Goal: Transaction & Acquisition: Obtain resource

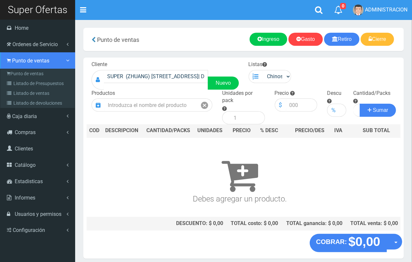
click at [19, 60] on span "Punto de ventas" at bounding box center [30, 60] width 37 height 6
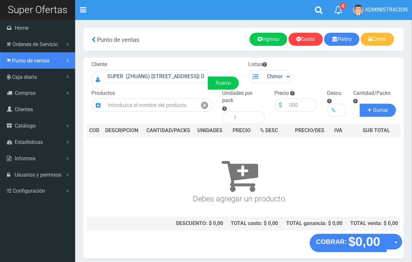
click at [20, 62] on span "Punto de ventas" at bounding box center [30, 60] width 37 height 6
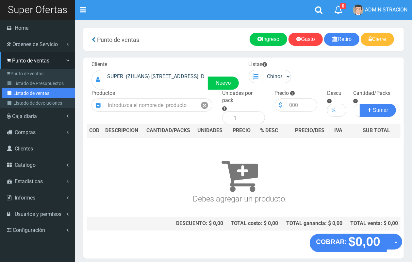
click at [18, 89] on link "Listado de ventas" at bounding box center [38, 93] width 73 height 10
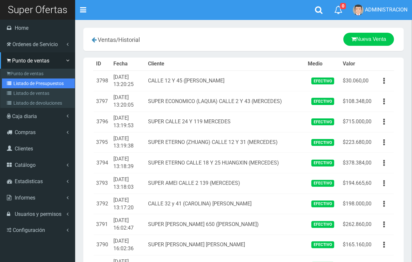
click at [19, 83] on link "Listado de Presupuestos" at bounding box center [38, 83] width 73 height 10
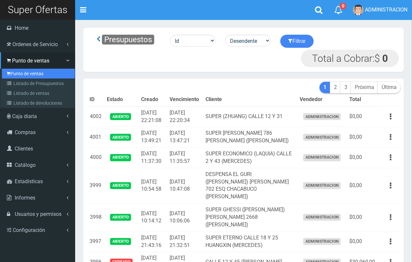
click at [25, 75] on link "Punto de ventas" at bounding box center [38, 74] width 73 height 10
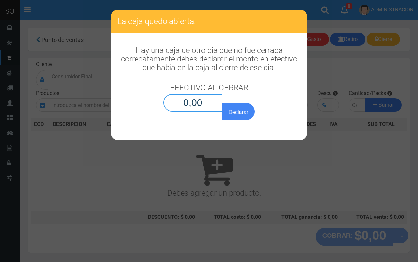
click at [207, 100] on input "0,00" at bounding box center [192, 103] width 59 height 18
type input "0,01"
click at [222, 103] on button "Declarar" at bounding box center [238, 112] width 33 height 18
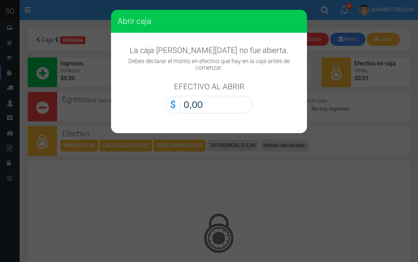
click at [222, 110] on input "0,00" at bounding box center [216, 105] width 73 height 18
type input "0,01"
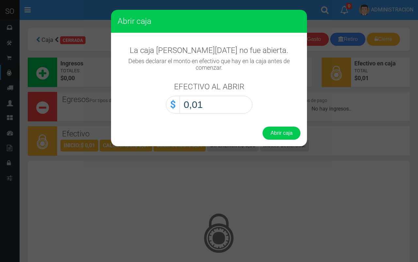
click at [263, 126] on button "Abrir caja" at bounding box center [282, 132] width 38 height 13
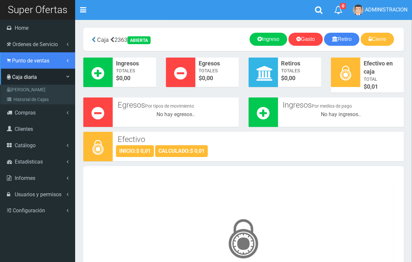
click at [22, 63] on span "Punto de ventas" at bounding box center [30, 60] width 37 height 6
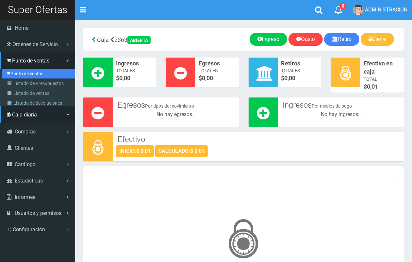
click at [22, 74] on link "Punto de ventas" at bounding box center [38, 74] width 73 height 10
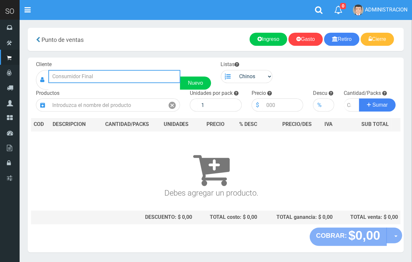
click at [81, 77] on input "text" at bounding box center [114, 76] width 132 height 13
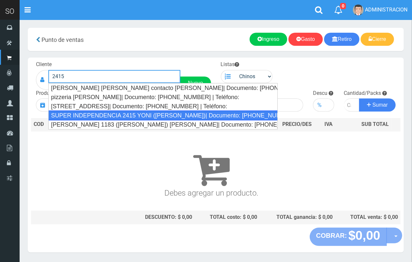
click at [102, 116] on div "SUPER INDEPENDENCIA 2415 YONI (ZARATE)| Documento: 57481637 | Teléfono:" at bounding box center [162, 115] width 229 height 10
type input "SUPER INDEPENDENCIA 2415 YONI (ZARATE)| Documento: 57481637 | Teléfono:"
select select
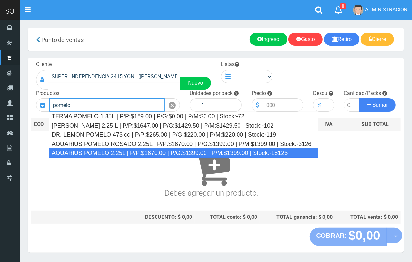
click at [77, 152] on div "AQUARIUS POMELO 2.25L | P/P:$1670.00 | P/G:$1399.00 | P/M:$1399.00 | Stock:-181…" at bounding box center [183, 153] width 269 height 10
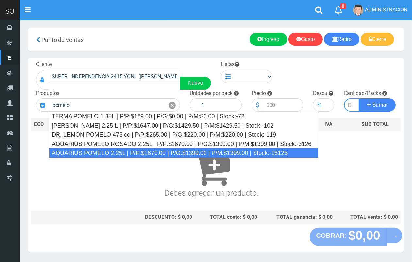
type input "AQUARIUS POMELO 2.25L | P/P:$1670.00 | P/G:$1399.00 | P/M:$1399.00 | Stock:-181…"
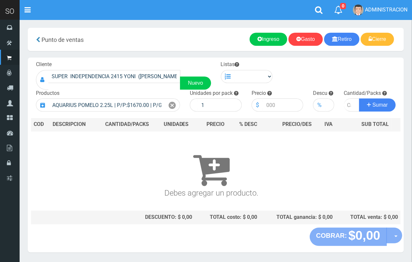
click at [254, 68] on div "Listas Chinos . ." at bounding box center [247, 72] width 62 height 22
click at [254, 77] on select "Chinos . ." at bounding box center [254, 76] width 38 height 13
select select "1"
click at [235, 70] on select "Chinos . ." at bounding box center [254, 76] width 38 height 13
click at [170, 108] on icon at bounding box center [172, 105] width 7 height 9
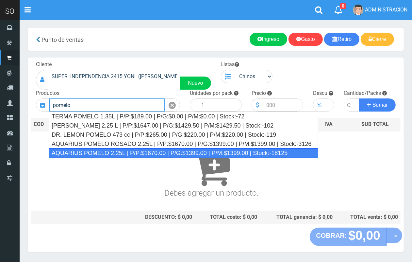
click at [116, 150] on div "AQUARIUS POMELO 2.25L | P/P:$1670.00 | P/G:$1399.00 | P/M:$1399.00 | Stock:-181…" at bounding box center [183, 153] width 269 height 10
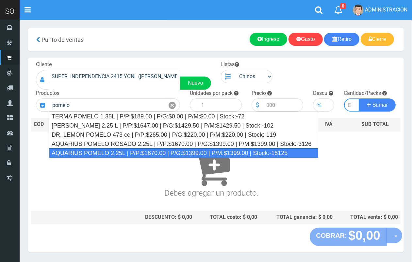
type input "AQUARIUS POMELO 2.25L | P/P:$1670.00 | P/G:$1399.00 | P/M:$1399.00 | Stock:-181…"
type input "6"
type input "1670.00"
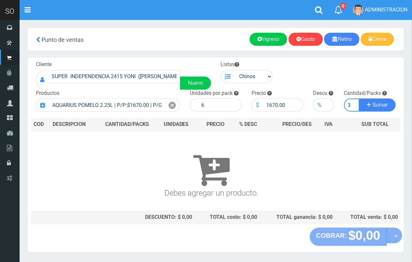
scroll to position [0, 1]
type input "3"
click at [359, 98] on button "Sumar" at bounding box center [377, 104] width 37 height 13
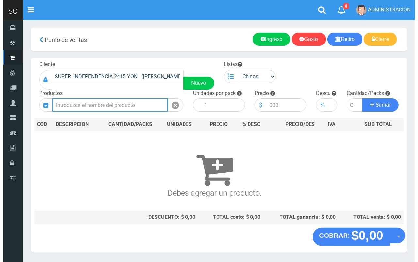
scroll to position [0, 0]
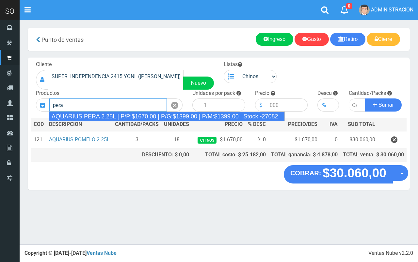
click at [170, 116] on div "AQUARIUS PERA 2.25L | P/P:$1670.00 | P/G:$1399.00 | P/M:$1399.00 | Stock:-27082" at bounding box center [167, 116] width 236 height 10
type input "AQUARIUS PERA 2.25L | P/P:$1670.00 | P/G:$1399.00 | P/M:$1399.00 | Stock:-27082"
type input "6"
type input "1670.00"
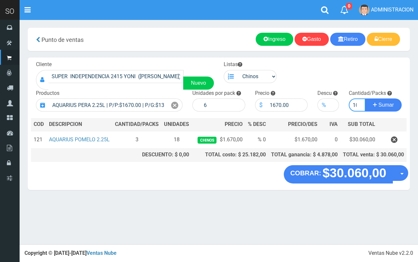
scroll to position [0, 3]
type input "10"
click at [365, 98] on button "Sumar" at bounding box center [383, 104] width 37 height 13
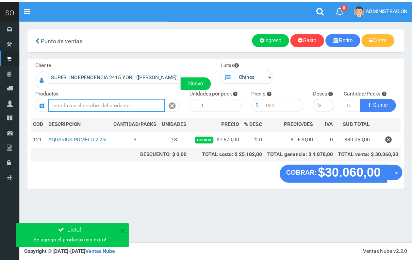
scroll to position [0, 0]
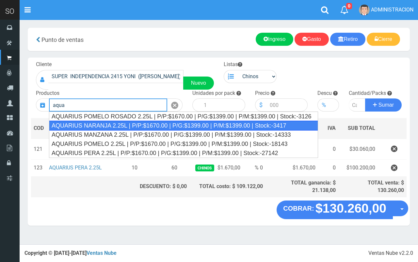
click at [118, 126] on div "AQUARIUS NARANJA 2.25L | P/P:$1670.00 | P/G:$1399.00 | P/M:$1399.00 | Stock:-34…" at bounding box center [183, 126] width 269 height 10
type input "AQUARIUS NARANJA 2.25L | P/P:$1670.00 | P/G:$1399.00 | P/M:$1399.00 | Stock:-34…"
type input "6"
type input "1670.00"
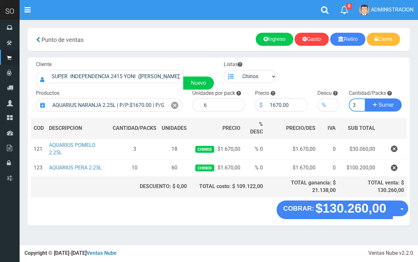
type input "3"
click at [365, 98] on button "Sumar" at bounding box center [383, 104] width 37 height 13
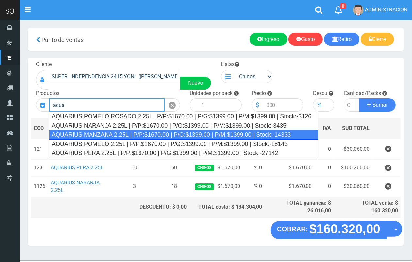
click at [143, 135] on div "AQUARIUS MANZANA 2.25L | P/P:$1670.00 | P/G:$1399.00 | P/M:$1399.00 | Stock:-14…" at bounding box center [183, 135] width 269 height 10
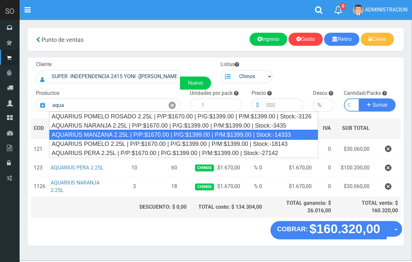
type input "AQUARIUS MANZANA 2.25L | P/P:$1670.00 | P/G:$1399.00 | P/M:$1399.00 | Stock:-14…"
type input "6"
type input "1670.00"
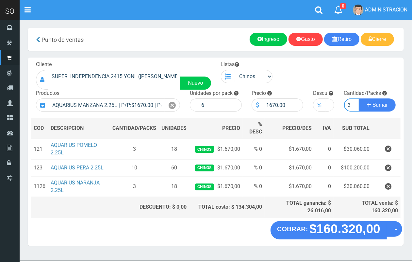
scroll to position [0, 1]
type input "3"
click at [359, 98] on button "Sumar" at bounding box center [377, 104] width 37 height 13
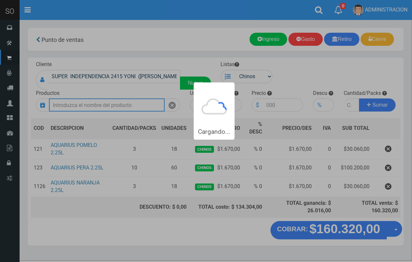
scroll to position [0, 0]
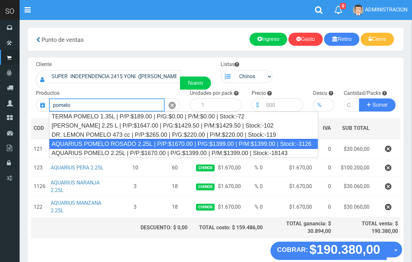
click at [145, 141] on div "AQUARIUS POMELO ROSADO 2.25L | P/P:$1670.00 | P/G:$1399.00 | P/M:$1399.00 | Sto…" at bounding box center [183, 144] width 269 height 10
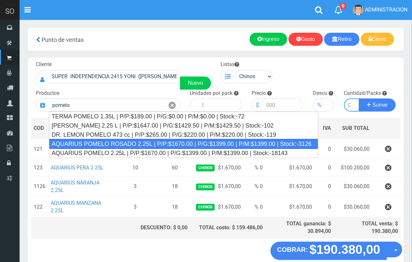
type input "AQUARIUS POMELO ROSADO 2.25L | P/P:$1670.00 | P/G:$1399.00 | P/M:$1399.00 | Sto…"
type input "6"
type input "1670.00"
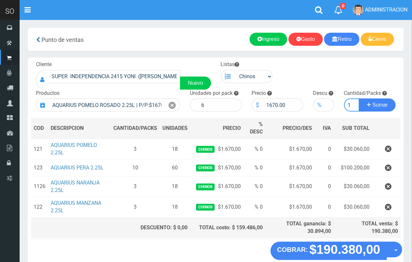
scroll to position [0, 1]
type input "1"
click at [359, 98] on button "Sumar" at bounding box center [377, 104] width 37 height 13
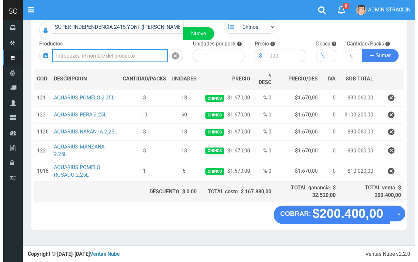
scroll to position [51, 0]
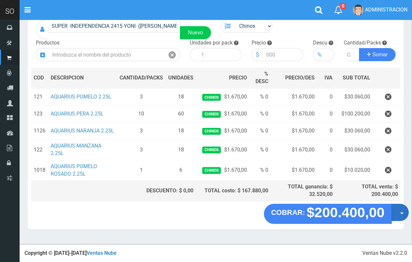
click at [398, 216] on button "Opciones" at bounding box center [399, 211] width 17 height 17
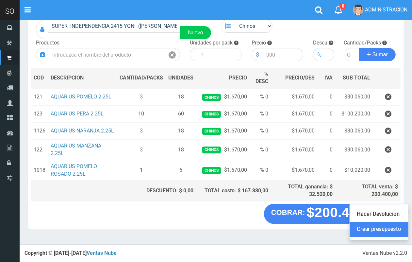
click at [394, 233] on link "Crear presupuesto" at bounding box center [379, 229] width 58 height 15
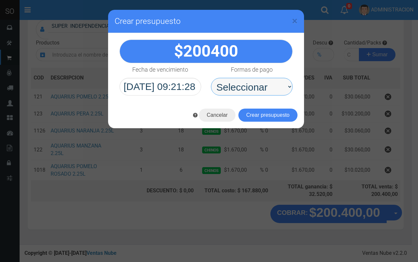
drag, startPoint x: 244, startPoint y: 88, endPoint x: 246, endPoint y: 92, distance: 4.5
click at [246, 89] on select "Seleccionar Efectivo Tarjeta de Crédito Depósito Débito" at bounding box center [252, 87] width 82 height 18
select select "Efectivo"
click at [211, 78] on select "Seleccionar Efectivo Tarjeta de Crédito Depósito Débito" at bounding box center [252, 87] width 82 height 18
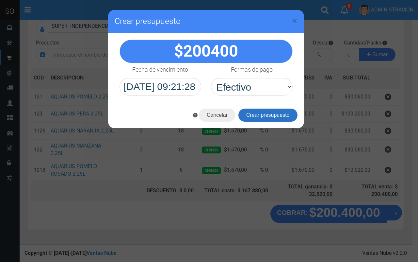
click at [252, 116] on button "Crear presupuesto" at bounding box center [267, 114] width 59 height 13
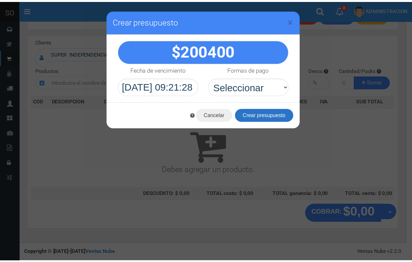
scroll to position [20, 0]
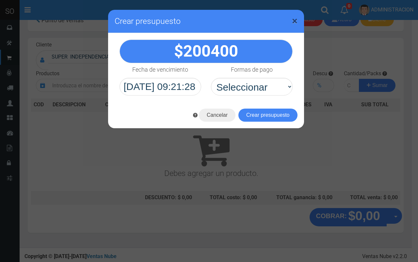
click at [297, 20] on span "×" at bounding box center [295, 21] width 6 height 12
